Goal: Task Accomplishment & Management: Complete application form

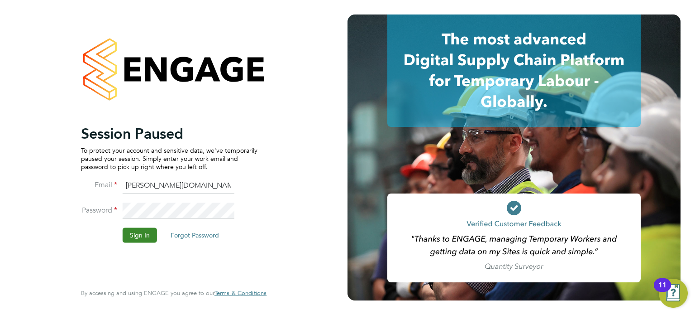
click at [136, 235] on button "Sign In" at bounding box center [140, 235] width 34 height 14
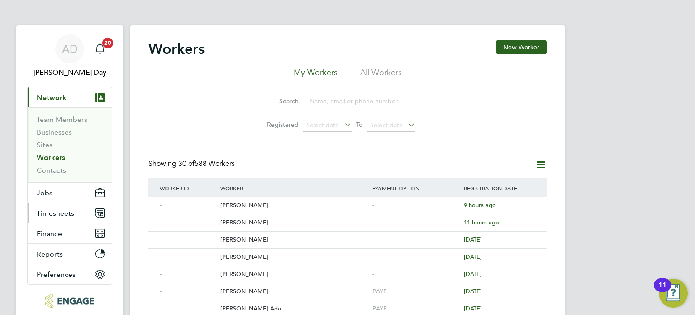
click at [59, 215] on span "Timesheets" at bounding box center [56, 213] width 38 height 9
click at [65, 209] on span "Timesheets" at bounding box center [56, 213] width 38 height 9
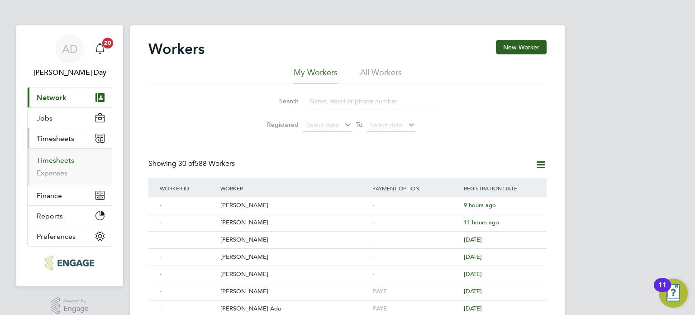
click at [67, 157] on link "Timesheets" at bounding box center [56, 160] width 38 height 9
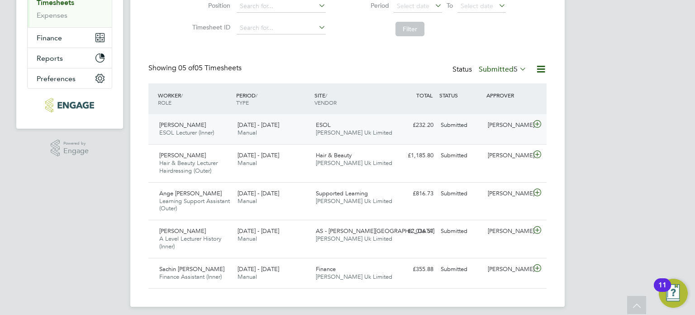
scroll to position [163, 0]
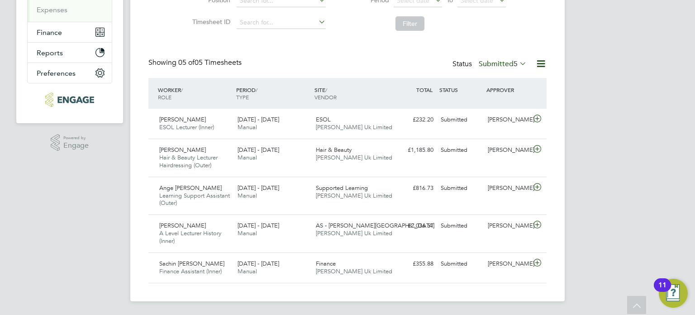
click at [498, 63] on label "Submitted 5" at bounding box center [503, 63] width 48 height 9
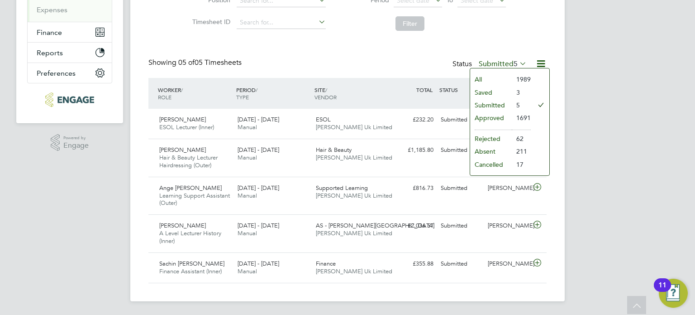
click at [495, 117] on li "Approved" at bounding box center [491, 117] width 42 height 13
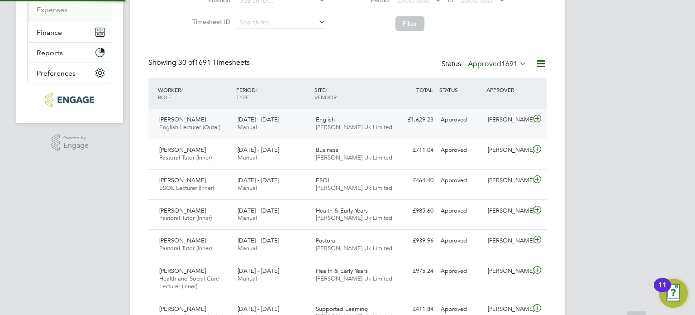
scroll to position [4, 5]
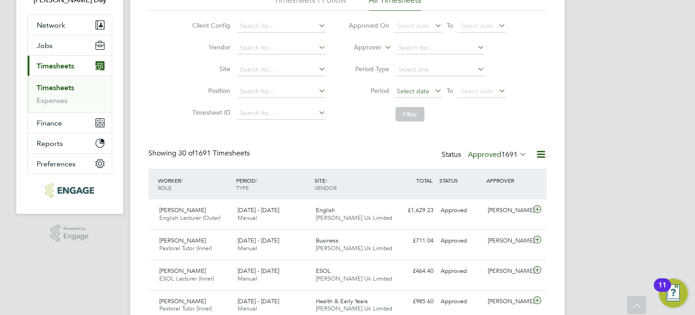
click at [426, 88] on span "Select date" at bounding box center [413, 91] width 33 height 8
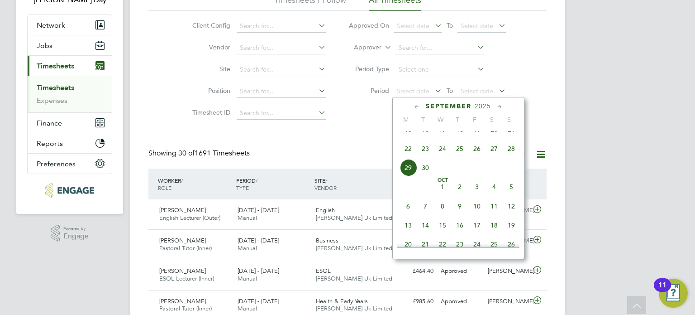
click at [408, 157] on span "22" at bounding box center [408, 148] width 17 height 17
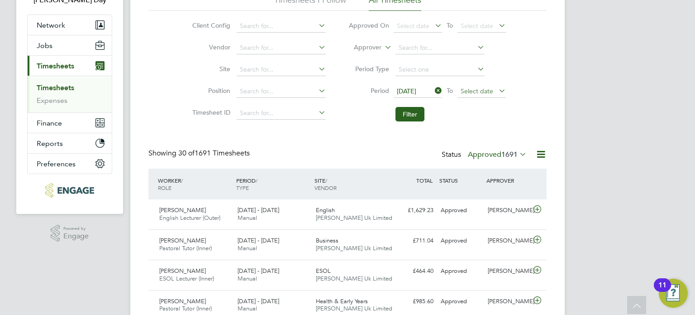
click at [474, 90] on span "Select date" at bounding box center [477, 91] width 33 height 8
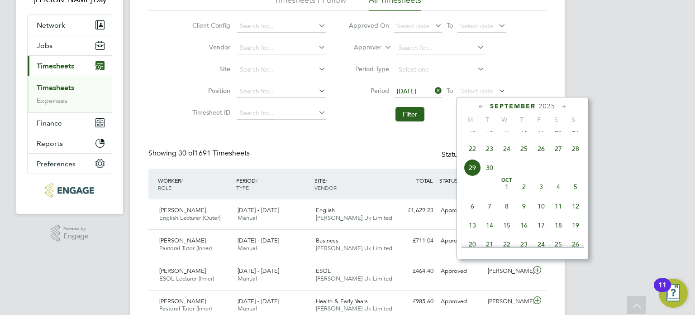
click at [578, 157] on span "28" at bounding box center [575, 148] width 17 height 17
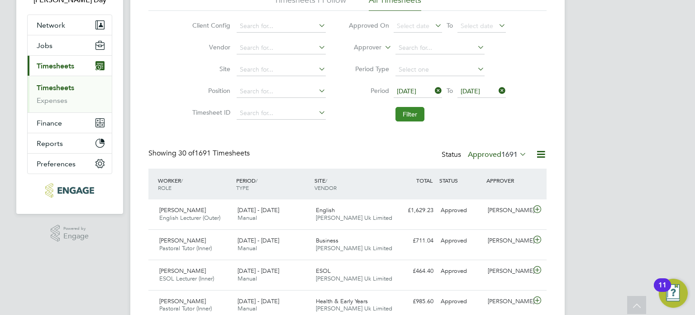
click at [416, 114] on button "Filter" at bounding box center [410, 114] width 29 height 14
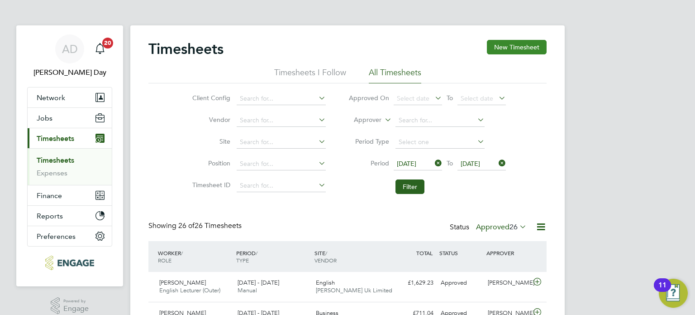
click at [523, 47] on button "New Timesheet" at bounding box center [517, 47] width 60 height 14
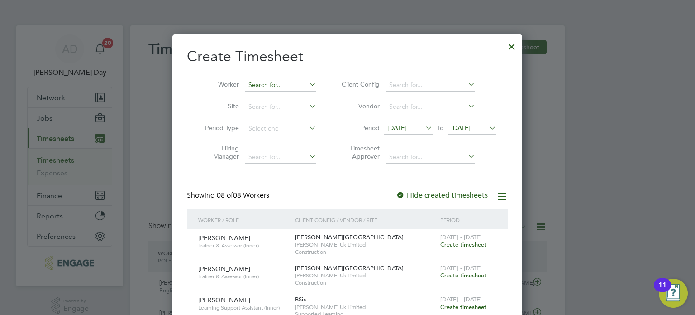
click at [280, 83] on input at bounding box center [280, 85] width 71 height 13
drag, startPoint x: 275, startPoint y: 94, endPoint x: 270, endPoint y: 94, distance: 5.0
click at [274, 94] on li "Nik olina Trifonova" at bounding box center [281, 97] width 72 height 12
type input "[PERSON_NAME]"
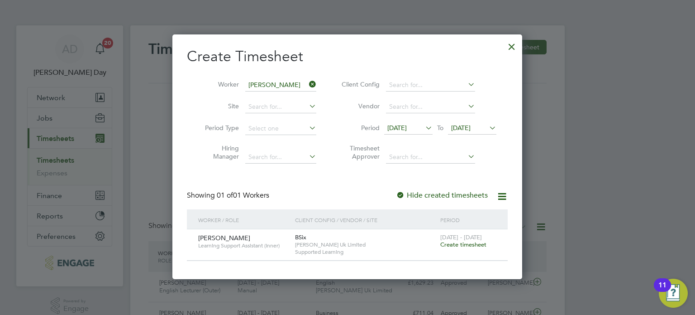
click at [457, 242] on span "Create timesheet" at bounding box center [463, 244] width 46 height 8
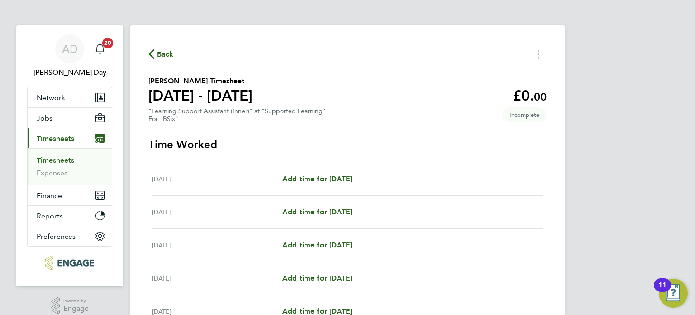
click at [163, 53] on span "Back" at bounding box center [165, 54] width 17 height 11
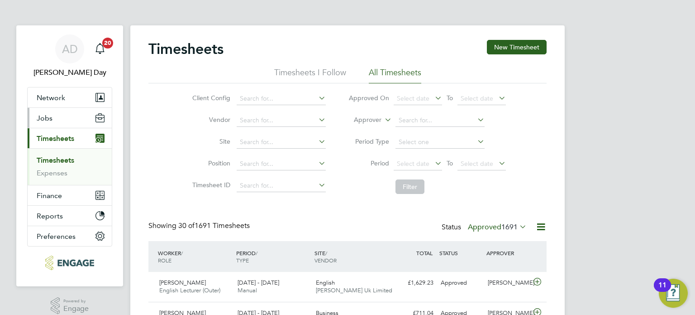
click at [52, 116] on button "Jobs" at bounding box center [70, 118] width 84 height 20
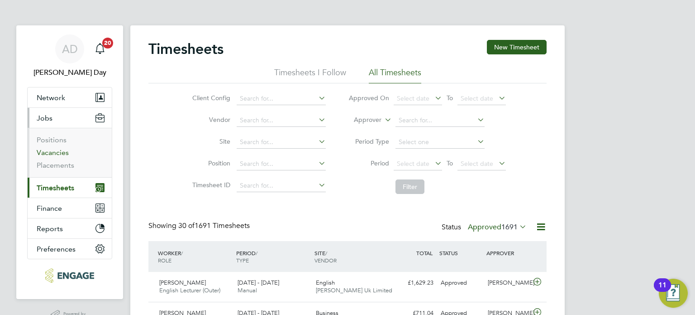
click at [58, 150] on link "Vacancies" at bounding box center [53, 152] width 32 height 9
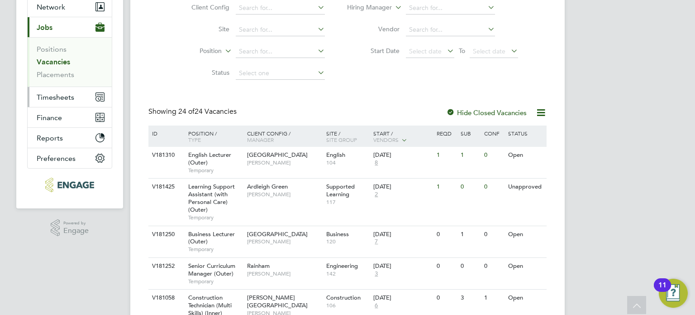
click at [65, 94] on span "Timesheets" at bounding box center [56, 97] width 38 height 9
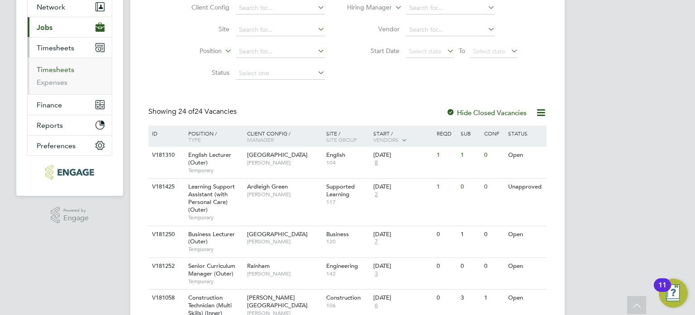
click at [62, 69] on link "Timesheets" at bounding box center [56, 69] width 38 height 9
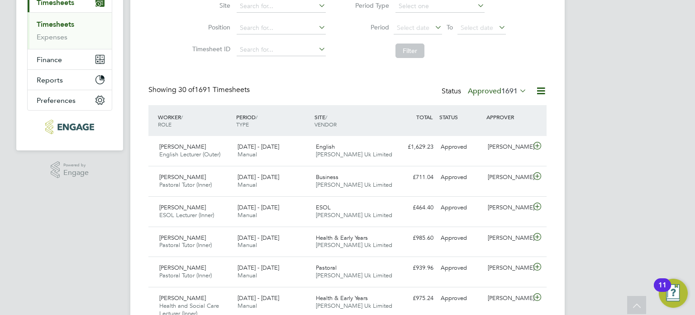
click at [503, 93] on span "1691" at bounding box center [510, 90] width 16 height 9
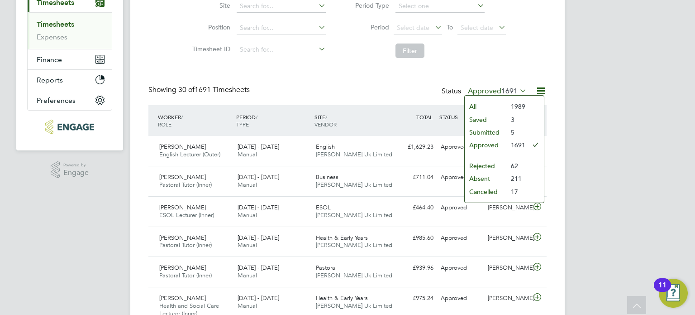
click at [495, 131] on li "Submitted" at bounding box center [486, 132] width 42 height 13
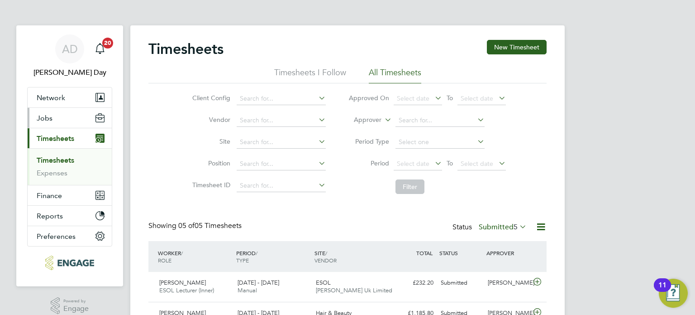
click at [46, 119] on span "Jobs" at bounding box center [45, 118] width 16 height 9
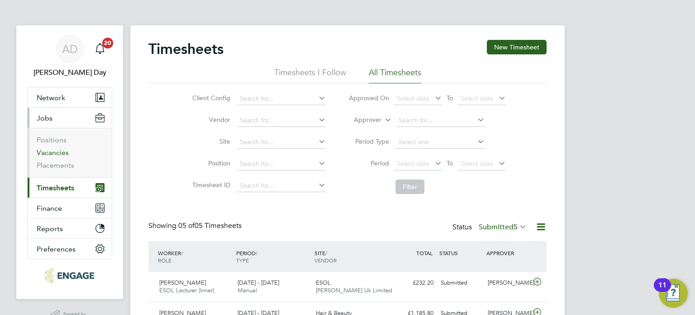
click at [53, 150] on link "Vacancies" at bounding box center [53, 152] width 32 height 9
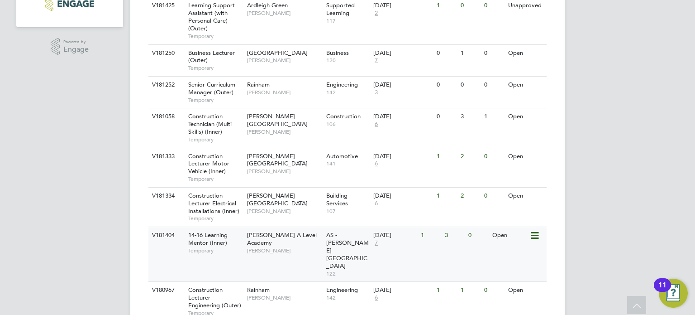
click at [396, 237] on div "29 Sep 2025" at bounding box center [394, 235] width 43 height 8
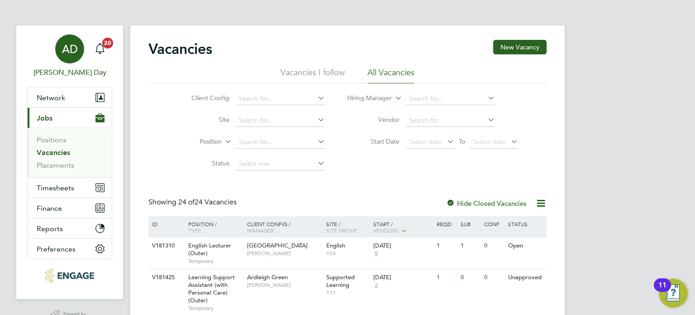
click at [71, 55] on span "AD" at bounding box center [70, 49] width 16 height 12
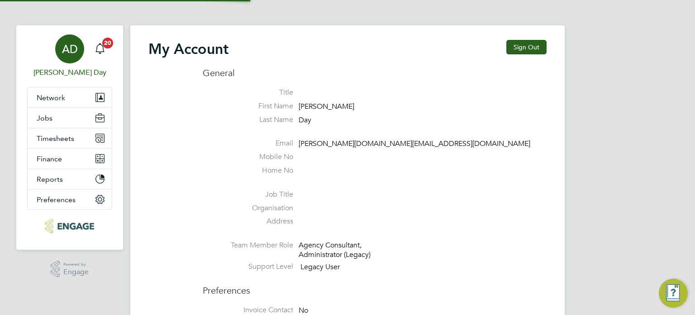
type input "amie.day@morganhunt.com"
click at [527, 47] on button "Sign Out" at bounding box center [527, 47] width 40 height 14
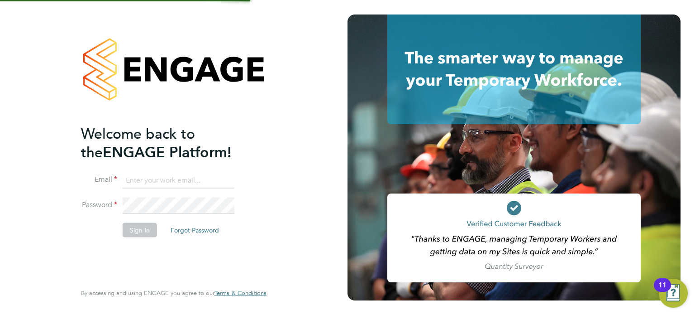
type input "amie.day@morganhunt.com"
type input "[PERSON_NAME][DOMAIN_NAME][EMAIL_ADDRESS][DOMAIN_NAME]"
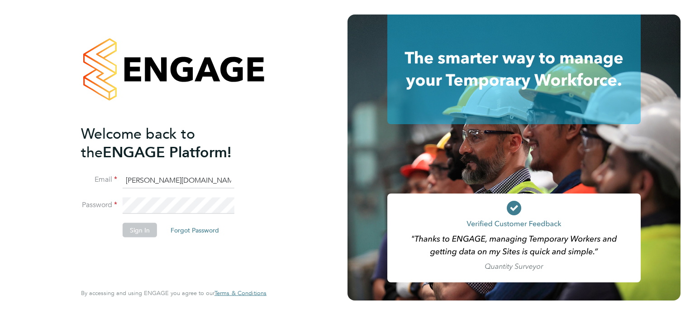
click at [143, 228] on button "Sign In" at bounding box center [140, 229] width 34 height 14
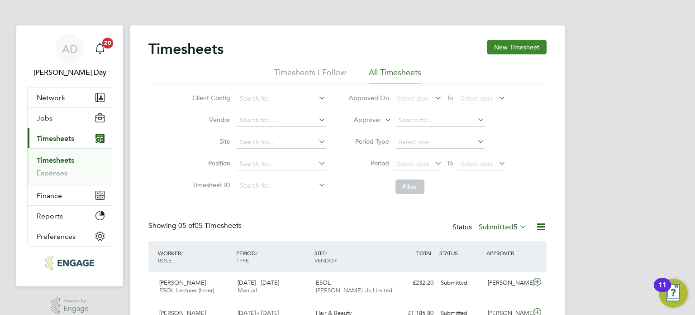
click at [511, 48] on button "New Timesheet" at bounding box center [517, 47] width 60 height 14
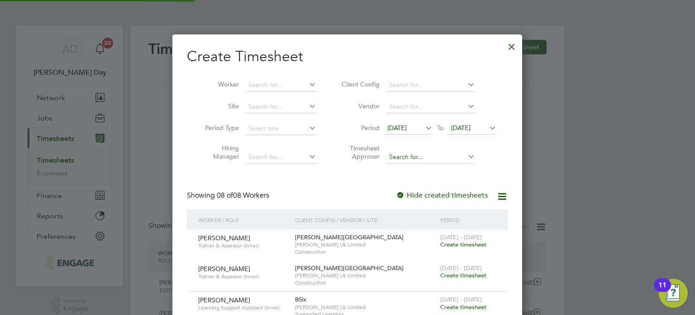
scroll to position [616, 350]
click at [416, 121] on li "Period [DATE] To [DATE]" at bounding box center [418, 129] width 180 height 22
click at [407, 131] on span "[DATE]" at bounding box center [397, 128] width 19 height 8
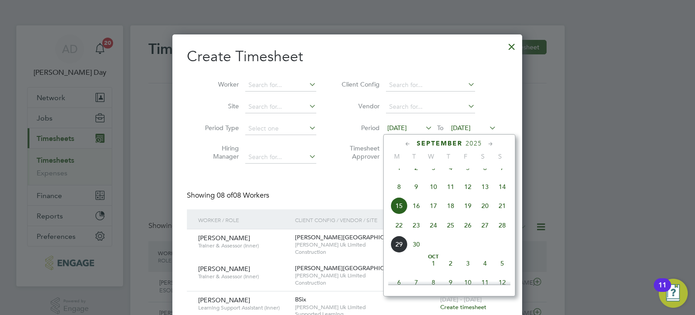
click at [399, 232] on span "22" at bounding box center [399, 224] width 17 height 17
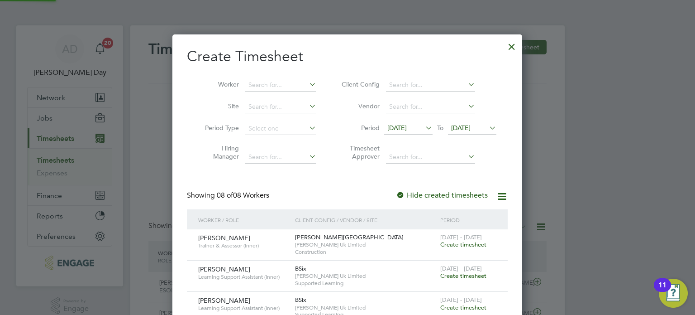
scroll to position [462, 350]
click at [471, 127] on span "[DATE]" at bounding box center [460, 128] width 19 height 8
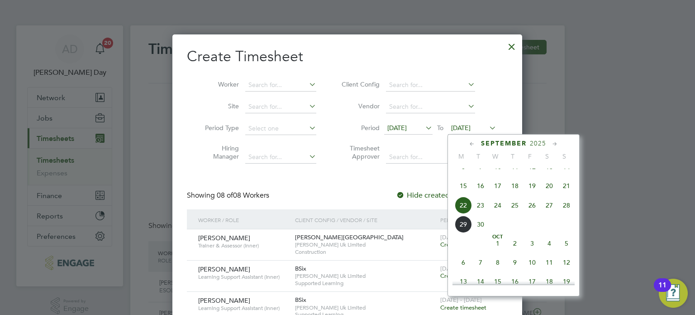
click at [567, 213] on span "28" at bounding box center [566, 204] width 17 height 17
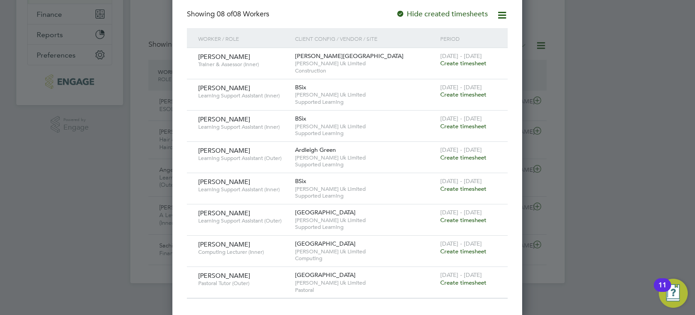
click at [467, 217] on span "Create timesheet" at bounding box center [463, 220] width 46 height 8
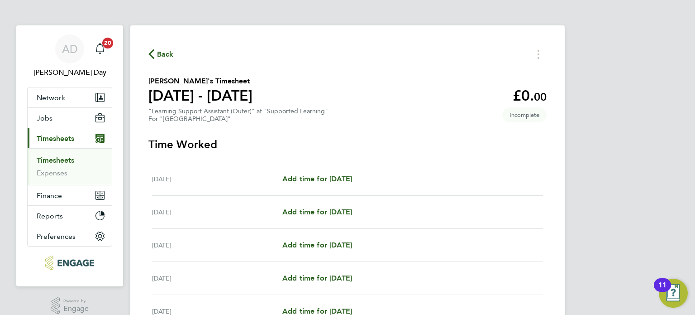
click at [28, 128] on button "Current page: Timesheets" at bounding box center [70, 138] width 84 height 20
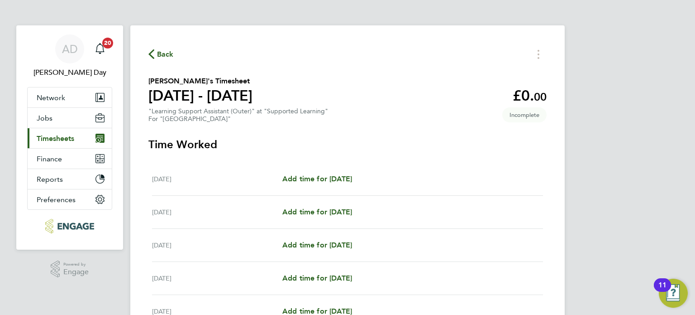
click at [28, 128] on button "Current page: Timesheets" at bounding box center [70, 138] width 84 height 20
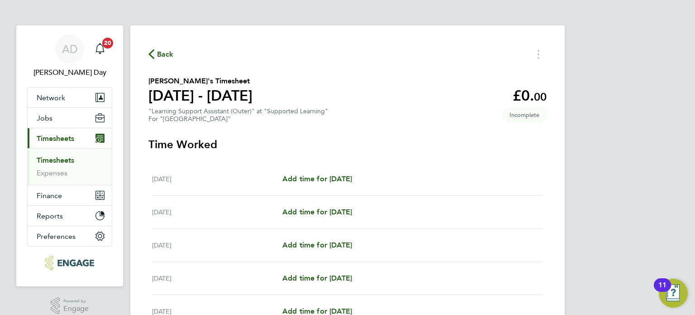
click at [28, 128] on button "Current page: Timesheets" at bounding box center [70, 138] width 84 height 20
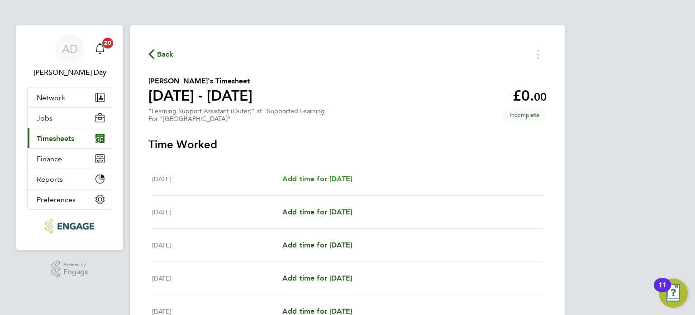
click at [326, 178] on span "Add time for [DATE]" at bounding box center [317, 178] width 70 height 9
select select "60"
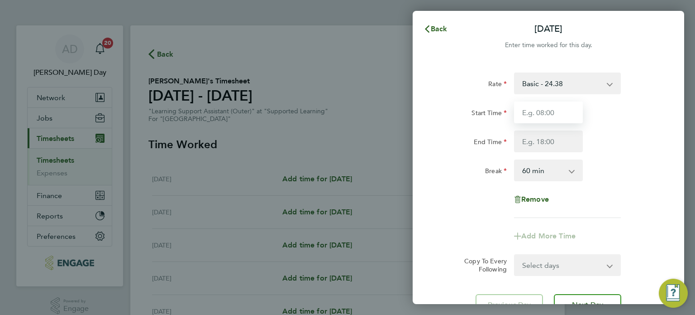
click at [565, 114] on input "Start Time" at bounding box center [548, 112] width 69 height 22
type input "09:00"
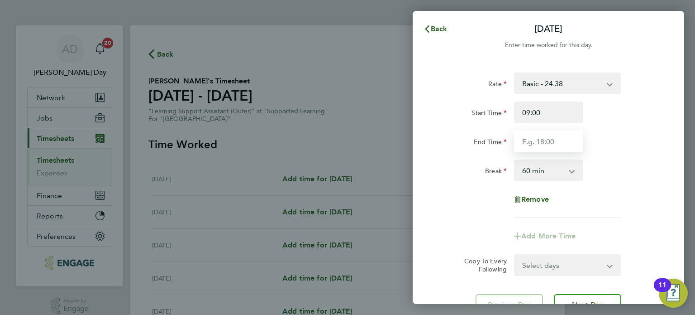
click at [535, 136] on input "End Time" at bounding box center [548, 141] width 69 height 22
type input "16:30"
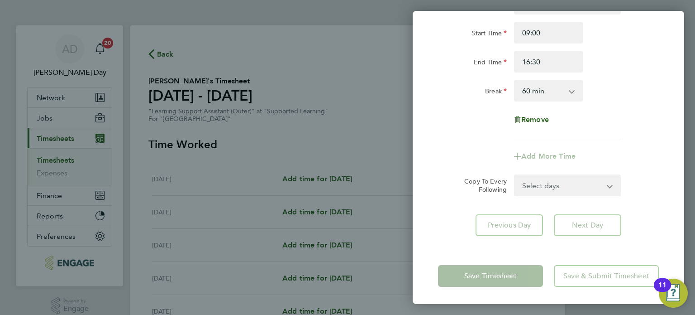
click at [458, 238] on div "Rate Basic - 24.38 Start Time 09:00 End Time 16:30 Break 0 min 15 min 30 min 45…" at bounding box center [549, 114] width 272 height 265
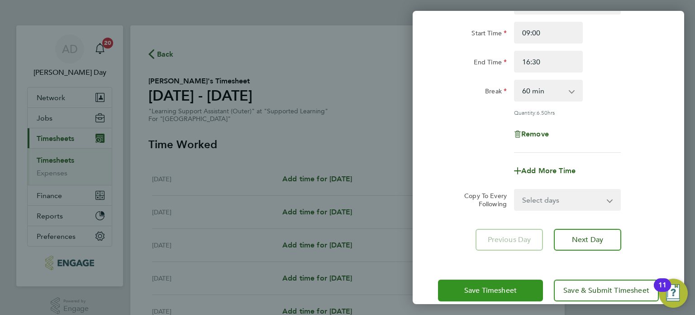
click at [499, 288] on span "Save Timesheet" at bounding box center [490, 290] width 53 height 9
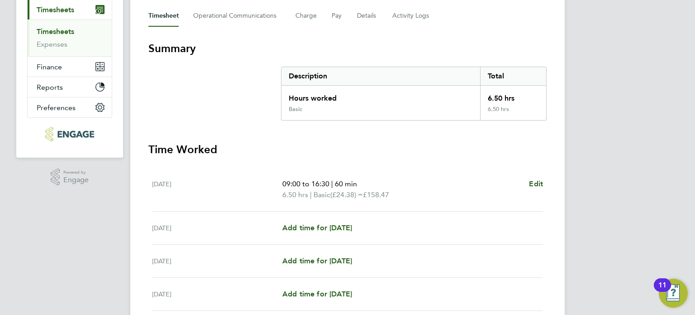
scroll to position [181, 0]
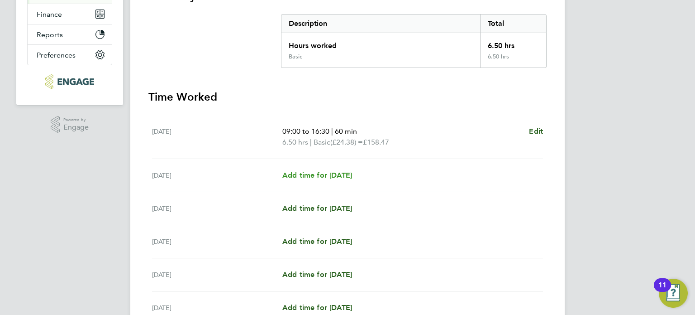
click at [337, 176] on span "Add time for [DATE]" at bounding box center [317, 175] width 70 height 9
select select "60"
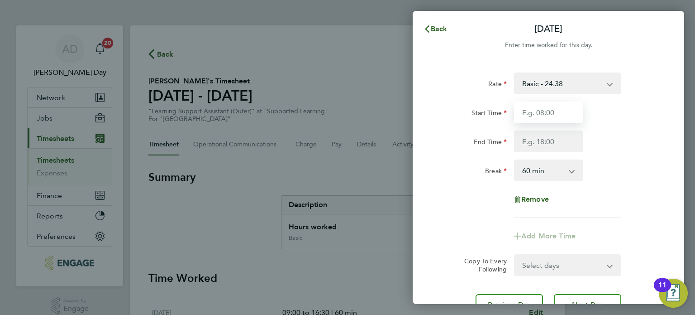
click at [560, 111] on input "Start Time" at bounding box center [548, 112] width 69 height 22
type input "09:00"
click at [545, 139] on input "End Time" at bounding box center [548, 141] width 69 height 22
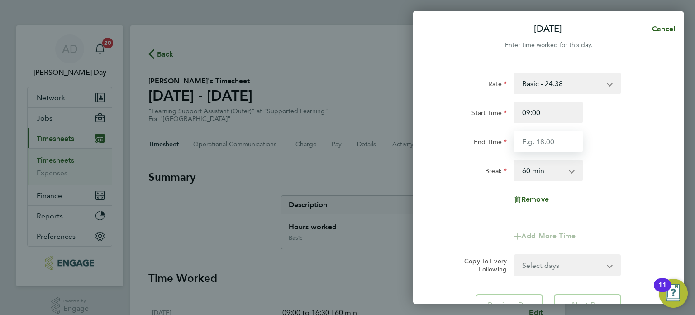
type input "16:30"
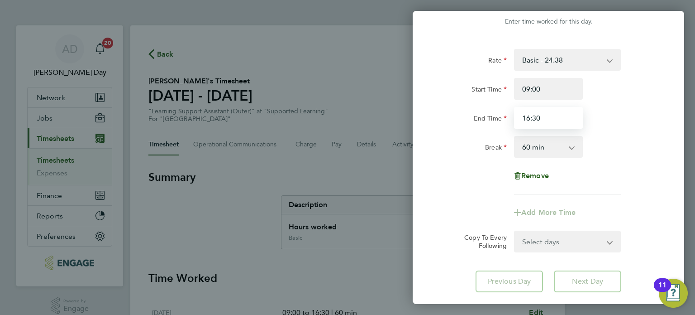
scroll to position [45, 0]
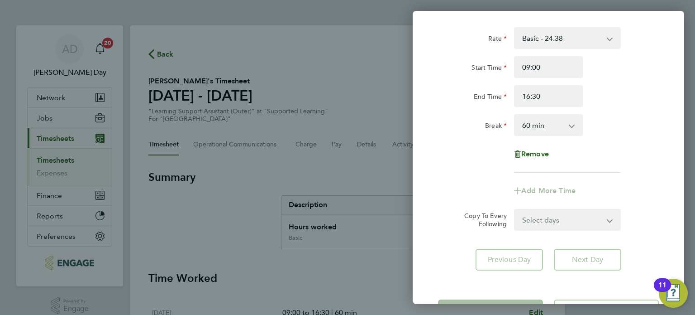
click at [493, 261] on div "Rate Basic - 24.38 Start Time 09:00 End Time 16:30 Break 0 min 15 min 30 min 45…" at bounding box center [549, 148] width 272 height 265
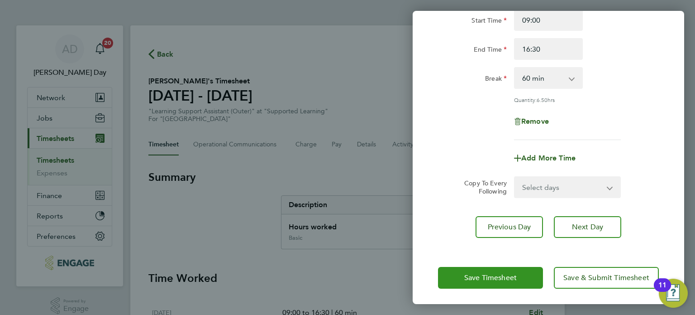
scroll to position [94, 0]
click at [464, 277] on button "Save Timesheet" at bounding box center [490, 276] width 105 height 22
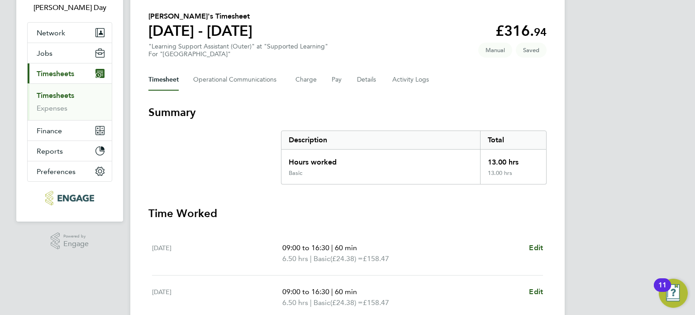
scroll to position [136, 0]
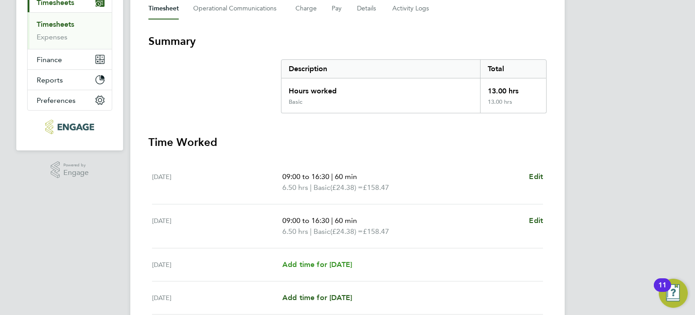
click at [346, 263] on span "Add time for [DATE]" at bounding box center [317, 264] width 70 height 9
select select "60"
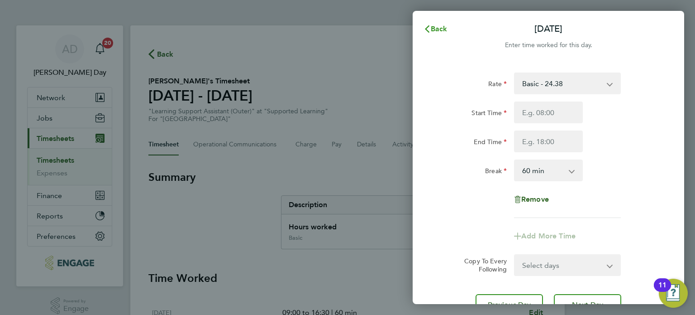
click at [433, 25] on span "Back" at bounding box center [439, 28] width 17 height 9
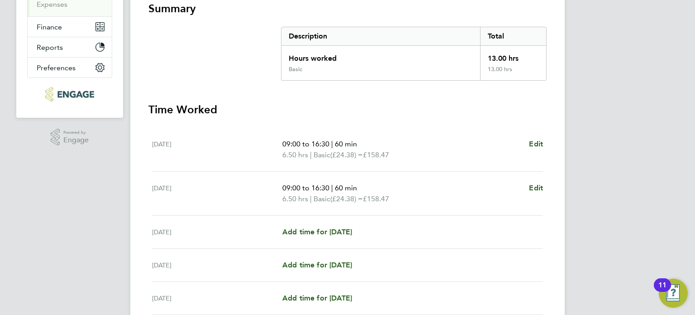
scroll to position [272, 0]
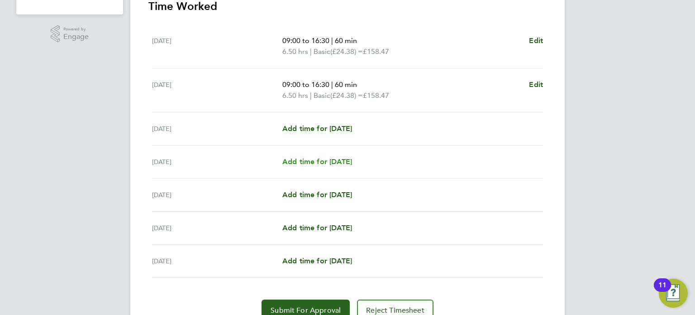
click at [328, 160] on span "Add time for [DATE]" at bounding box center [317, 161] width 70 height 9
select select "60"
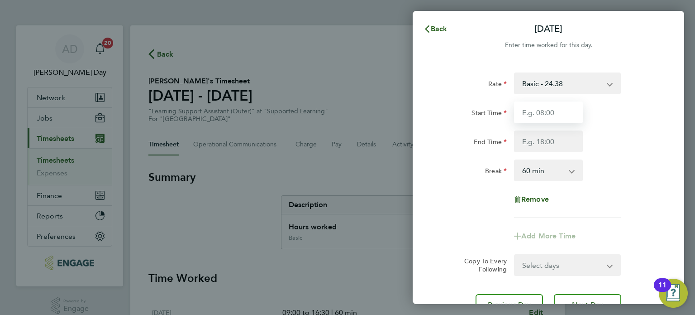
click at [541, 108] on input "Start Time" at bounding box center [548, 112] width 69 height 22
type input "09:00"
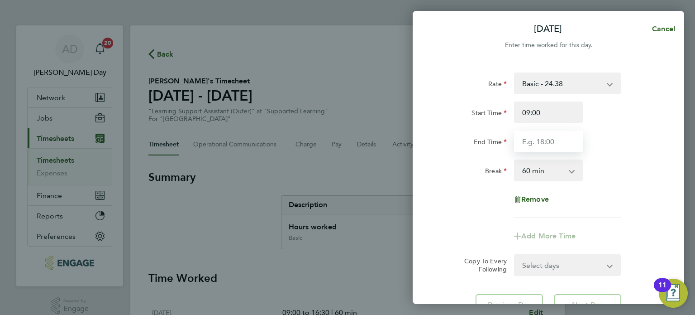
click at [545, 134] on input "End Time" at bounding box center [548, 141] width 69 height 22
type input "16:30"
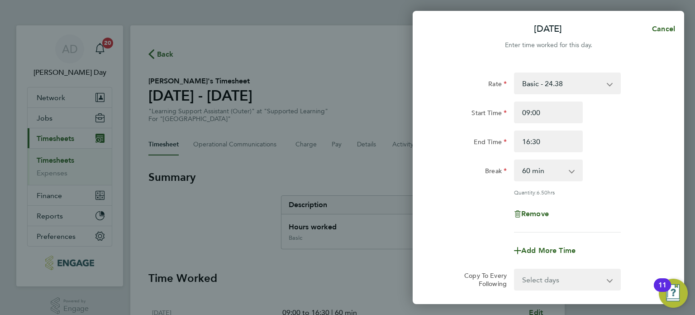
click at [478, 251] on form "Rate Basic - 24.38 Start Time 09:00 End Time 16:30 Break 0 min 15 min 30 min 45…" at bounding box center [548, 181] width 221 height 218
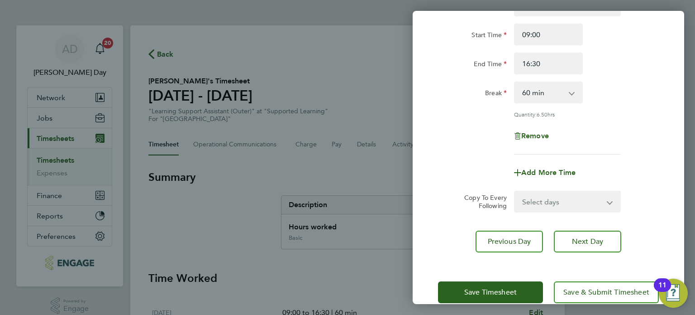
scroll to position [94, 0]
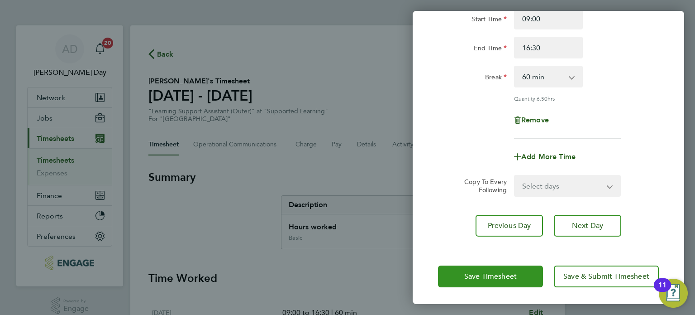
click at [484, 278] on span "Save Timesheet" at bounding box center [490, 276] width 53 height 9
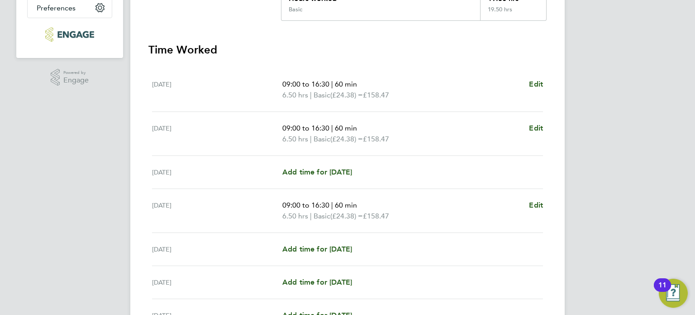
scroll to position [272, 0]
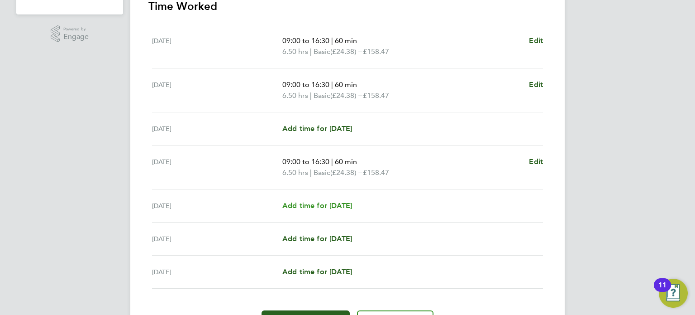
click at [329, 201] on span "Add time for [DATE]" at bounding box center [317, 205] width 70 height 9
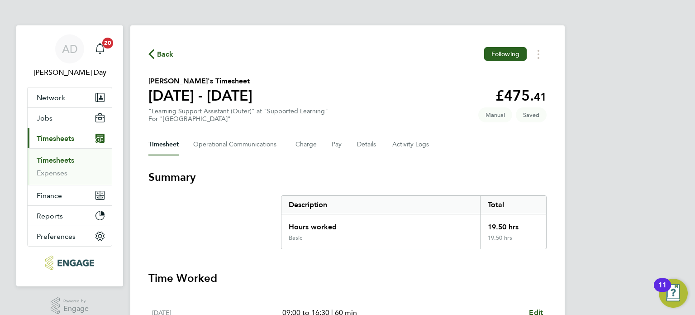
select select "60"
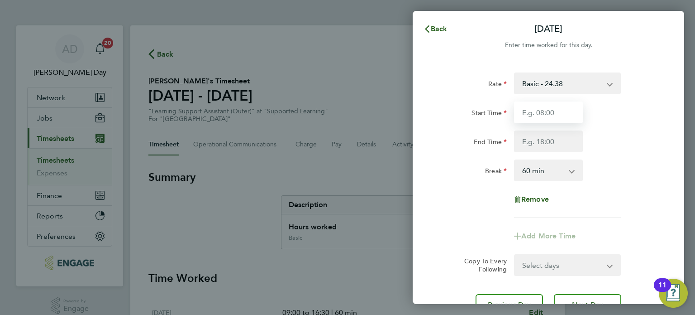
click at [549, 115] on input "Start Time" at bounding box center [548, 112] width 69 height 22
type input "09:00"
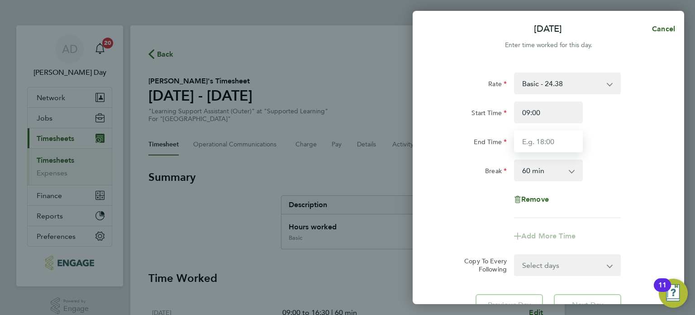
click at [542, 147] on input "End Time" at bounding box center [548, 141] width 69 height 22
type input "16:00"
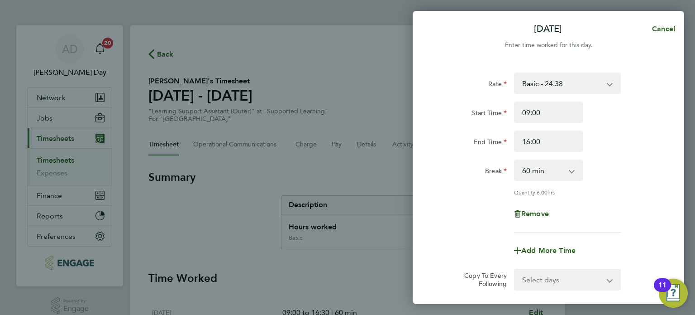
click at [466, 249] on form "Rate Basic - 24.38 Start Time 09:00 End Time 16:00 Break 0 min 15 min 30 min 45…" at bounding box center [548, 181] width 221 height 218
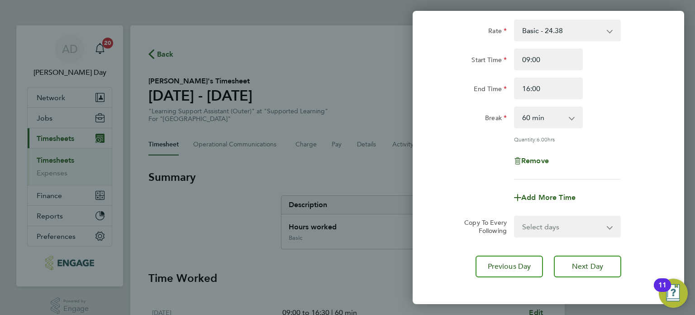
scroll to position [91, 0]
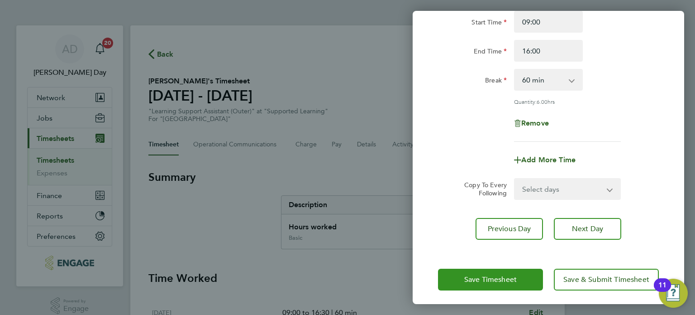
click at [507, 281] on span "Save Timesheet" at bounding box center [490, 279] width 53 height 9
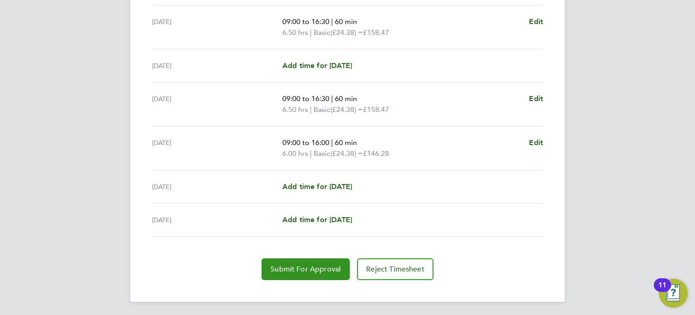
click at [331, 272] on span "Submit For Approval" at bounding box center [306, 268] width 70 height 9
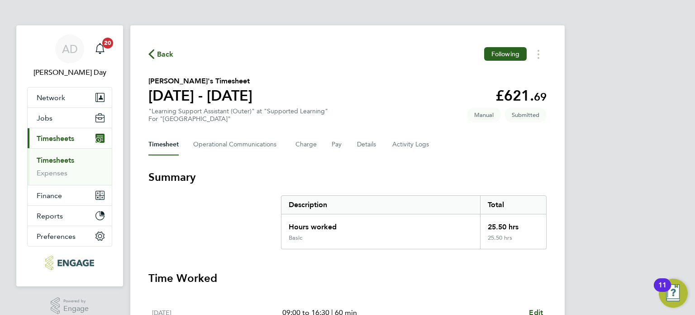
click at [167, 51] on span "Back" at bounding box center [165, 54] width 17 height 11
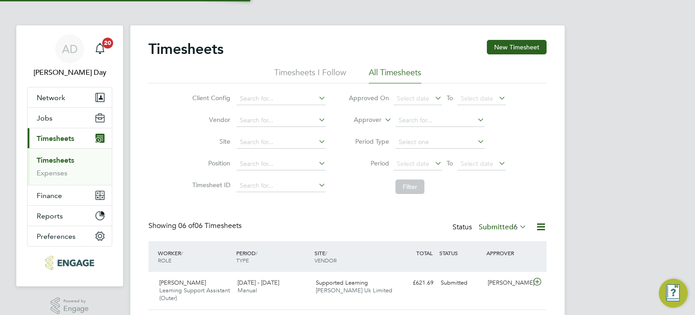
scroll to position [30, 79]
